Goal: Task Accomplishment & Management: Manage account settings

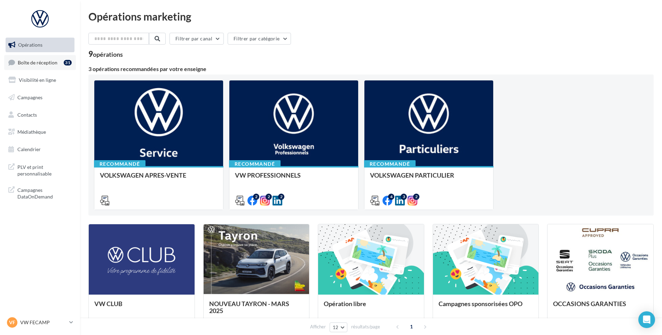
click at [60, 55] on link "Boîte de réception 31" at bounding box center [40, 62] width 72 height 15
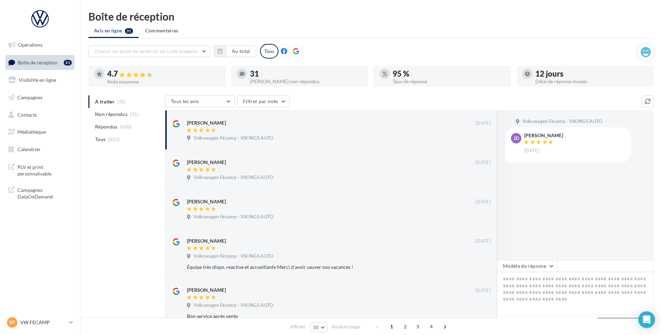
click at [50, 316] on nav "Opérations Boîte de réception 31 Visibilité en ligne Campagnes Contacts Médiath…" at bounding box center [40, 167] width 80 height 335
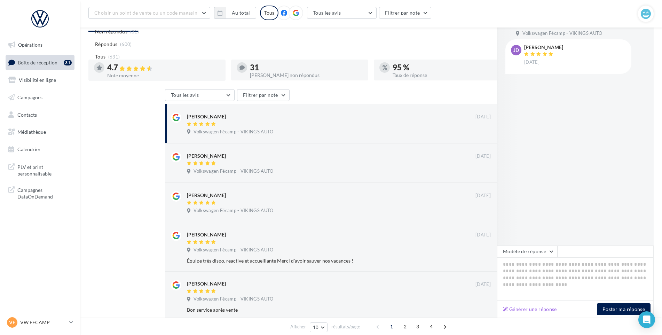
scroll to position [180, 0]
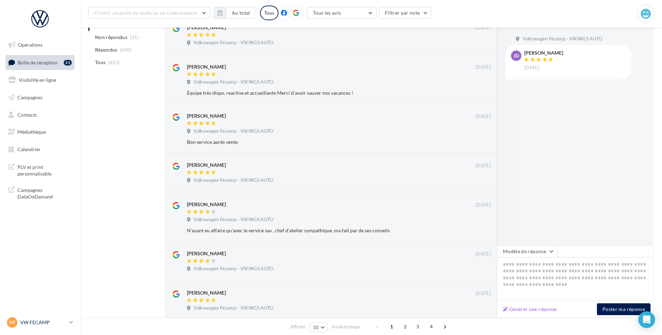
click at [25, 320] on p "VW FECAMP" at bounding box center [43, 322] width 46 height 7
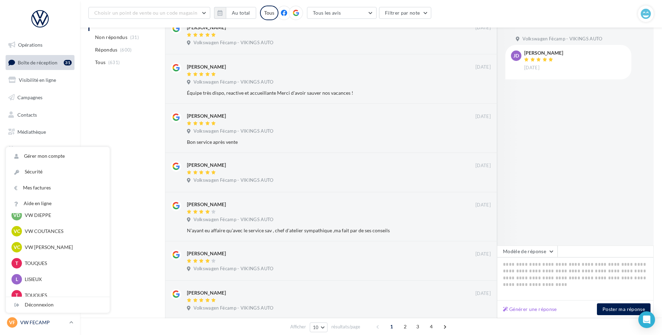
scroll to position [209, 0]
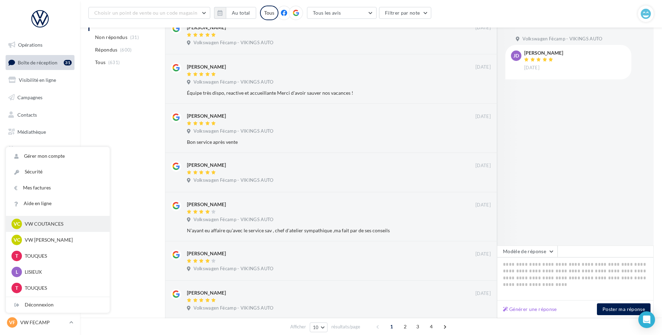
click at [49, 221] on p "VW COUTANCES" at bounding box center [63, 223] width 77 height 7
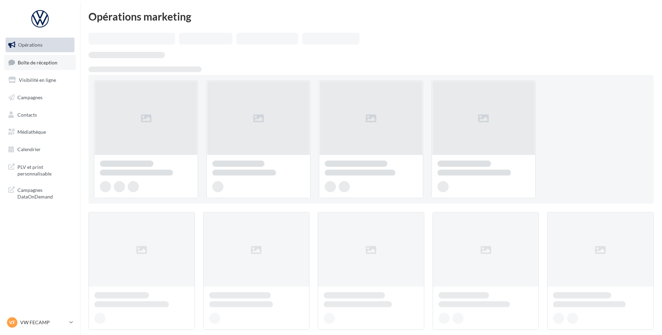
click at [36, 63] on span "Boîte de réception" at bounding box center [38, 62] width 40 height 6
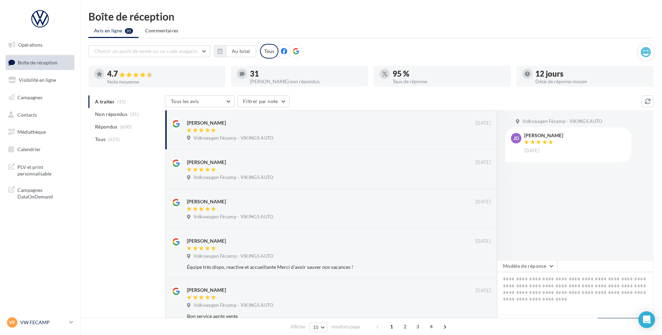
click at [38, 323] on p "VW FECAMP" at bounding box center [43, 322] width 46 height 7
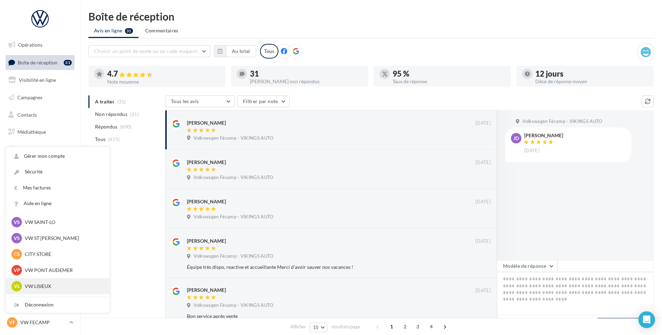
scroll to position [139, 0]
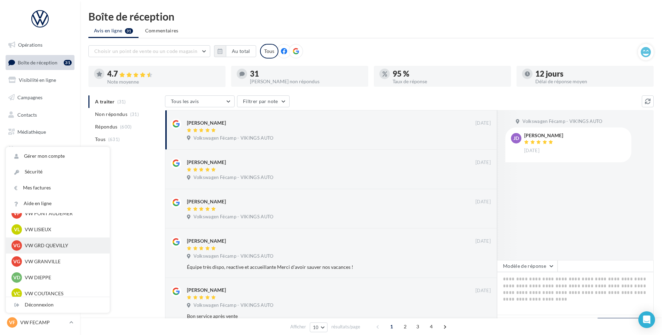
click at [57, 242] on div "VG VW GRD QUEVILLY vw-leg-vau" at bounding box center [57, 245] width 93 height 10
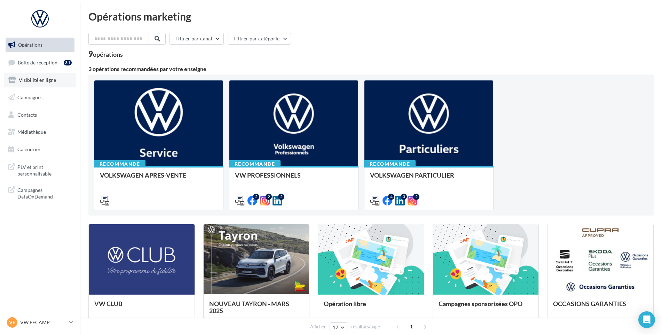
drag, startPoint x: 53, startPoint y: 63, endPoint x: 54, endPoint y: 76, distance: 13.0
click at [53, 63] on span "Boîte de réception" at bounding box center [38, 62] width 40 height 6
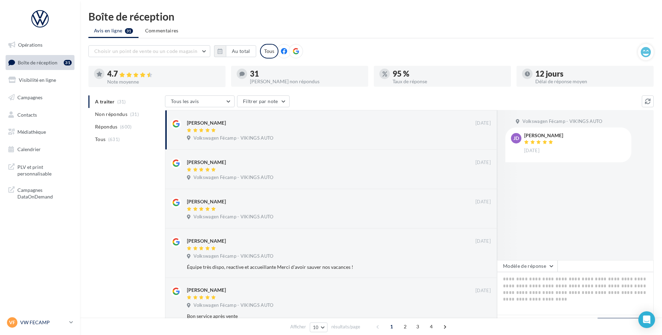
drag, startPoint x: 0, startPoint y: 0, endPoint x: 33, endPoint y: 323, distance: 324.3
click at [33, 323] on p "VW FECAMP" at bounding box center [43, 322] width 46 height 7
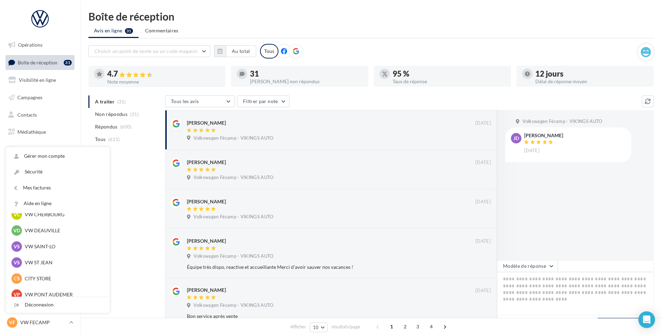
scroll to position [104, 0]
click at [61, 284] on div "VG VW GRD QUEVILLY vw-leg-vau" at bounding box center [57, 280] width 93 height 10
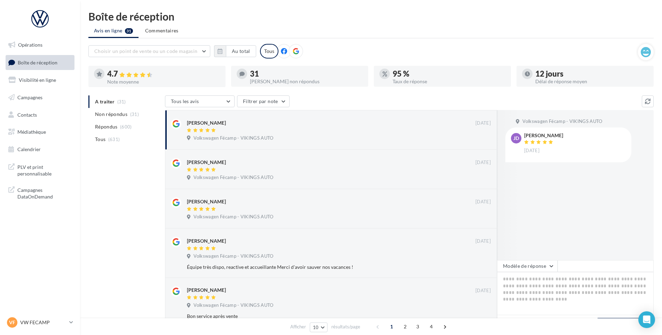
click at [32, 314] on nav "Opérations Boîte de réception Visibilité en ligne Campagnes Contacts Médiathèqu…" at bounding box center [40, 167] width 80 height 335
click at [24, 323] on p "VW FECAMP" at bounding box center [43, 322] width 46 height 7
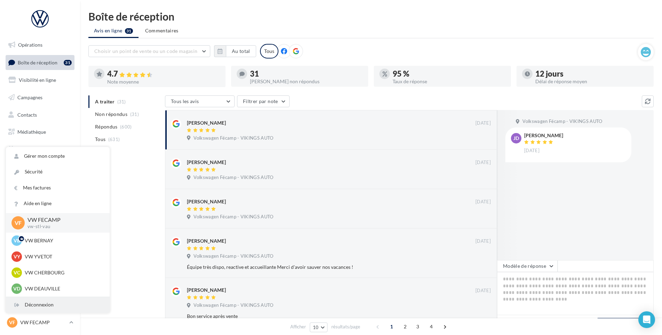
click at [38, 305] on div "Déconnexion" at bounding box center [58, 305] width 104 height 16
